Goal: Transaction & Acquisition: Purchase product/service

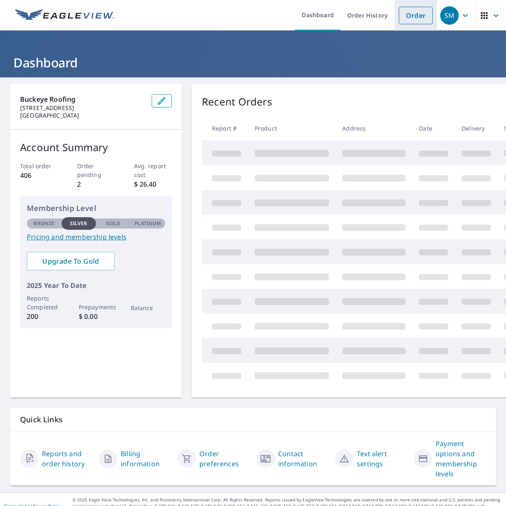
click at [418, 17] on link "Order" at bounding box center [415, 16] width 34 height 18
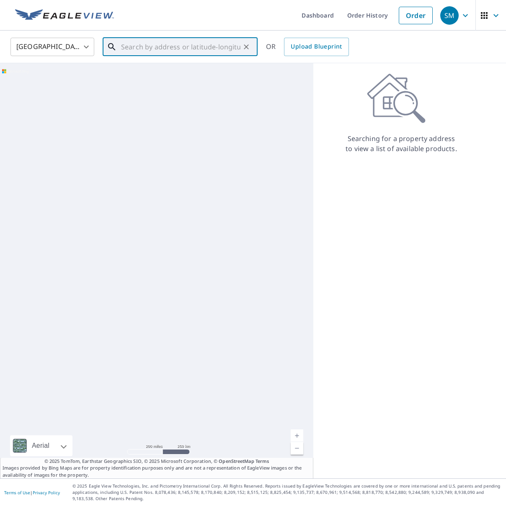
click at [198, 42] on input "text" at bounding box center [180, 46] width 119 height 23
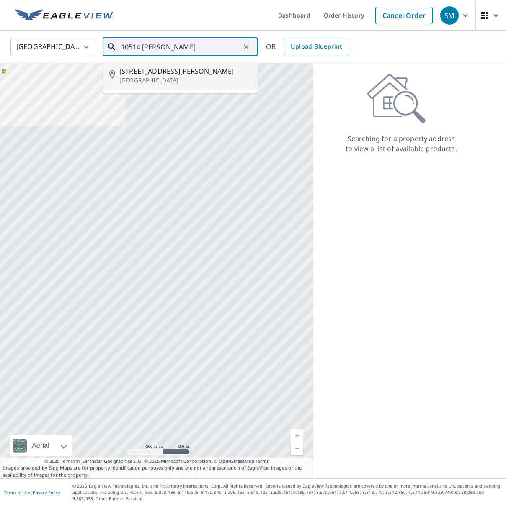
click at [212, 67] on span "[STREET_ADDRESS][PERSON_NAME]" at bounding box center [184, 71] width 131 height 10
type input "[STREET_ADDRESS][PERSON_NAME]"
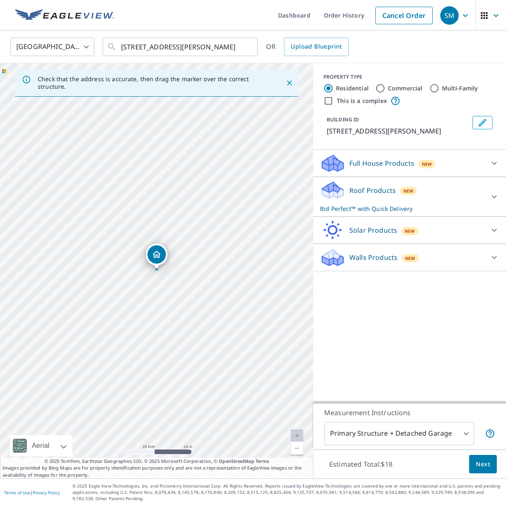
click at [481, 463] on span "Next" at bounding box center [482, 464] width 14 height 10
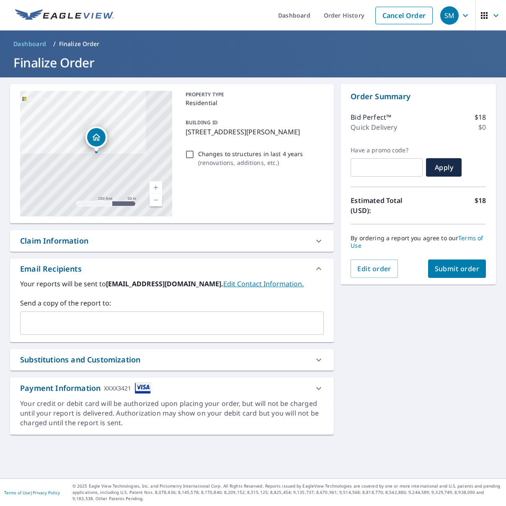
click at [457, 272] on span "Submit order" at bounding box center [456, 268] width 45 height 9
